Goal: Task Accomplishment & Management: Manage account settings

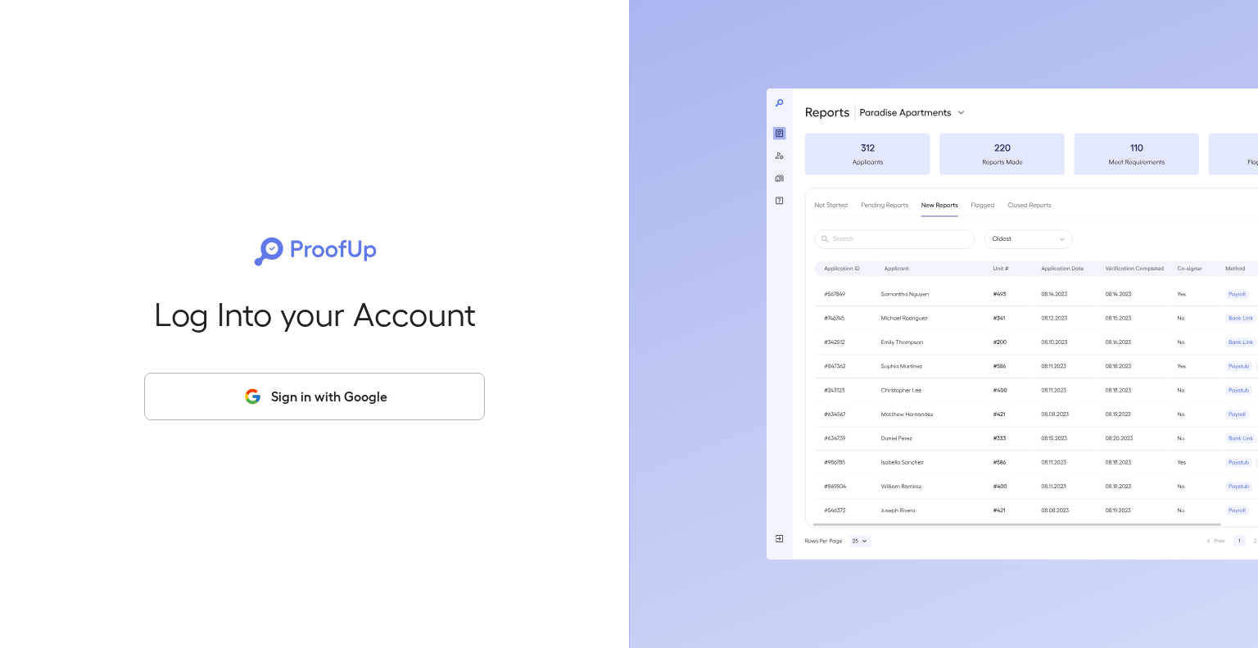
click at [303, 399] on button "Sign in with Google" at bounding box center [314, 397] width 341 height 48
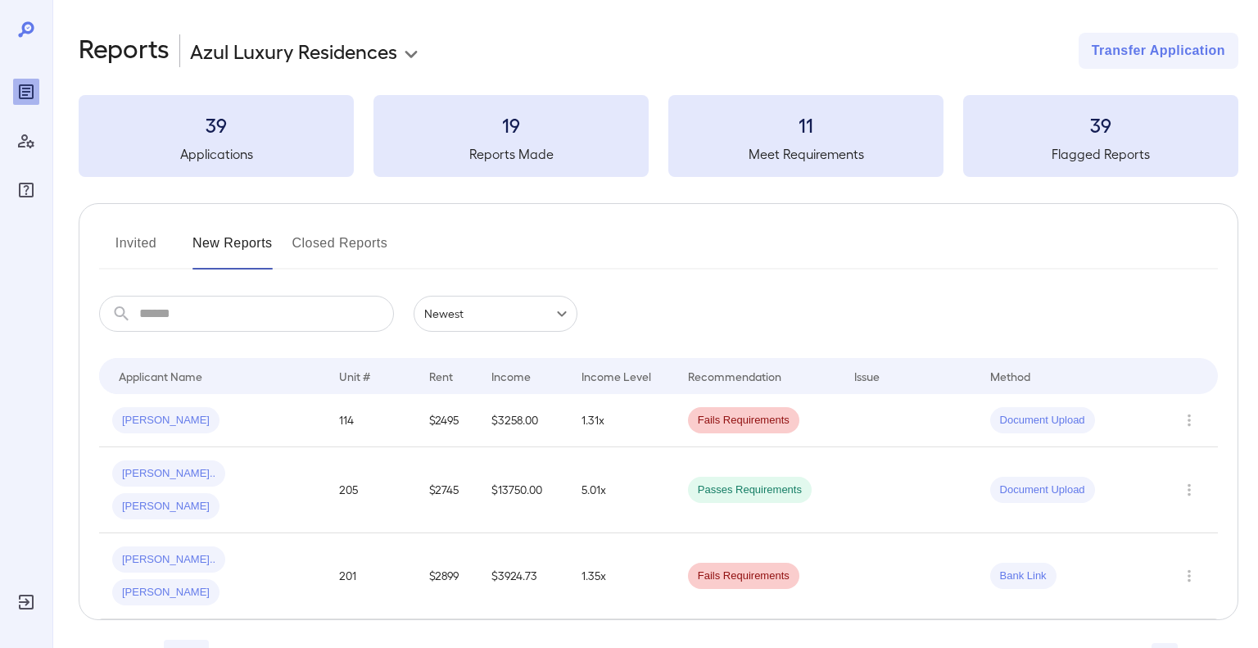
click at [242, 299] on input "text" at bounding box center [266, 314] width 255 height 36
click at [247, 313] on input "text" at bounding box center [266, 314] width 255 height 36
click at [25, 135] on icon "Manage Users" at bounding box center [26, 141] width 16 height 14
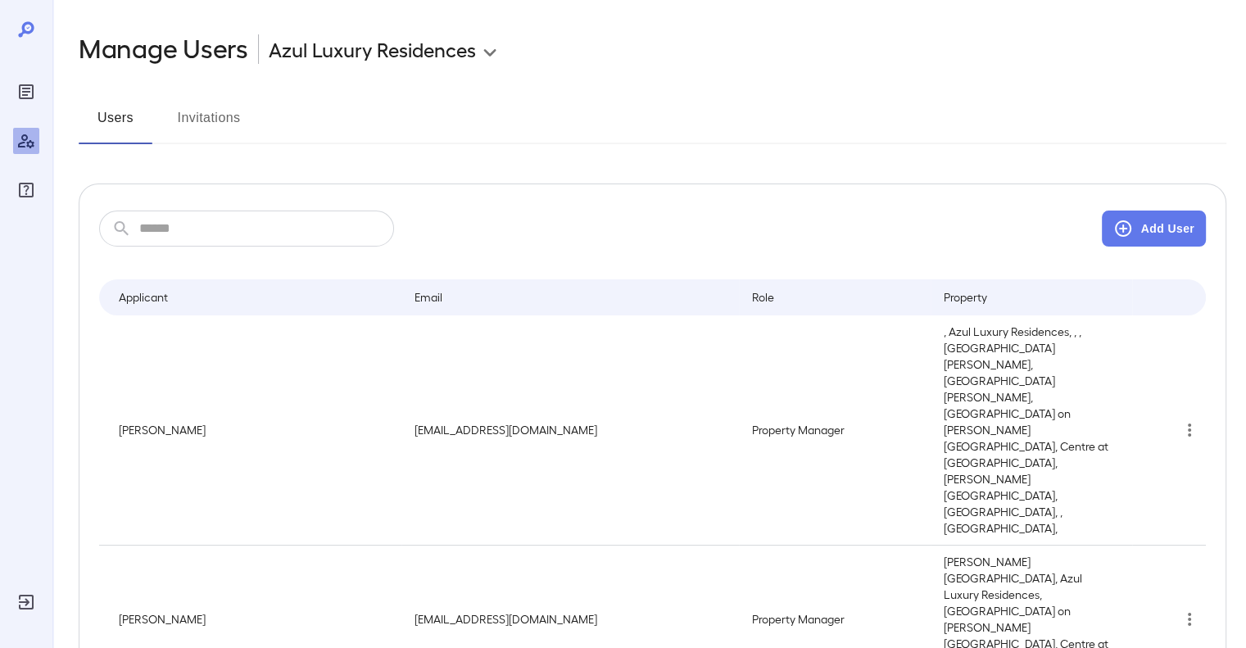
click at [216, 125] on button "Invitations" at bounding box center [209, 124] width 74 height 39
